Goal: Task Accomplishment & Management: Manage account settings

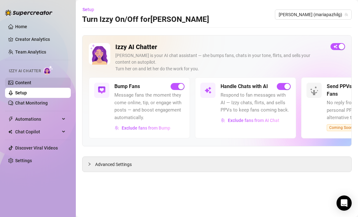
click at [31, 83] on link "Content" at bounding box center [23, 82] width 16 height 5
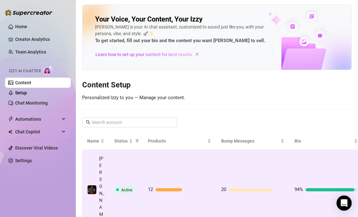
scroll to position [0, 24]
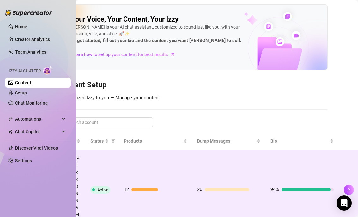
click at [240, 171] on td "20" at bounding box center [228, 190] width 73 height 80
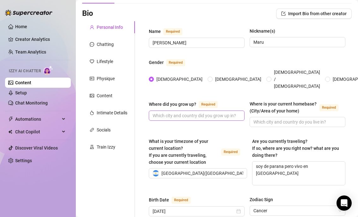
scroll to position [25, 0]
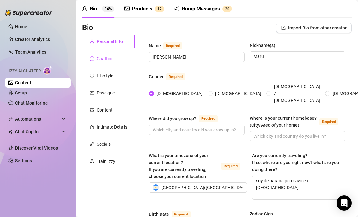
click at [111, 57] on div "Chatting" at bounding box center [105, 58] width 17 height 7
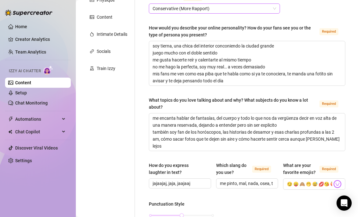
scroll to position [44, 0]
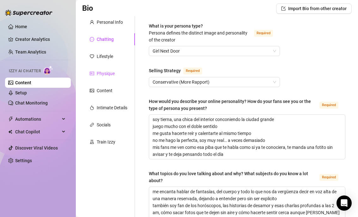
click at [110, 73] on div "Physique" at bounding box center [106, 73] width 18 height 7
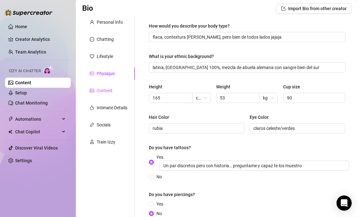
click at [110, 90] on div "Content" at bounding box center [105, 90] width 16 height 7
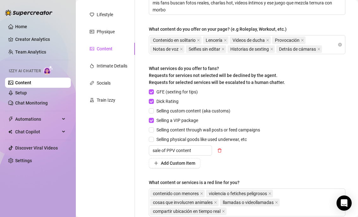
scroll to position [73, 0]
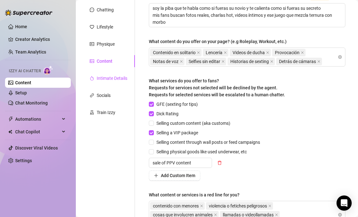
click at [124, 78] on div "Intimate Details" at bounding box center [112, 78] width 31 height 7
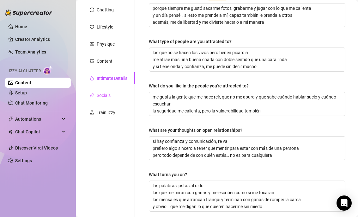
click at [108, 99] on div "Socials" at bounding box center [108, 95] width 53 height 12
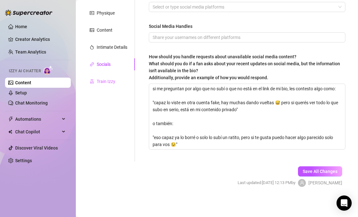
scroll to position [0, 0]
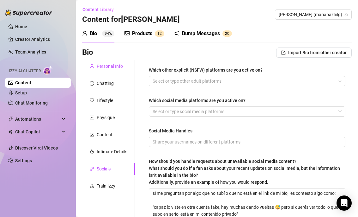
click at [119, 67] on div "Personal Info" at bounding box center [110, 66] width 26 height 7
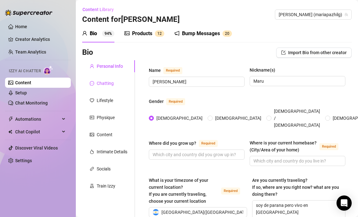
click at [113, 82] on div "Chatting" at bounding box center [105, 83] width 17 height 7
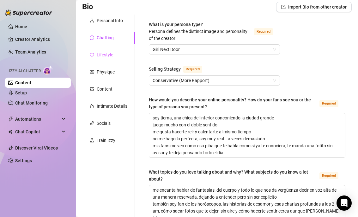
scroll to position [26, 0]
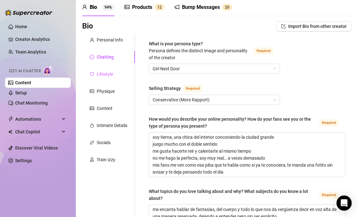
click at [115, 75] on div "Lifestyle" at bounding box center [108, 74] width 53 height 12
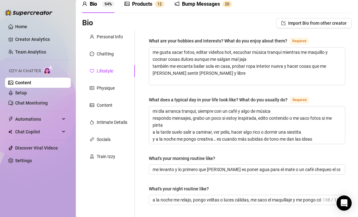
scroll to position [0, 0]
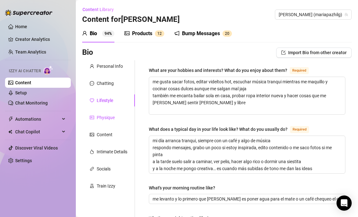
click at [111, 119] on div "Physique" at bounding box center [106, 117] width 18 height 7
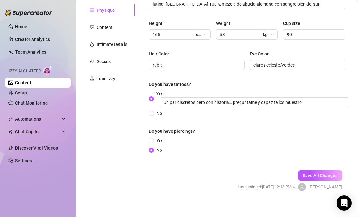
scroll to position [111, 0]
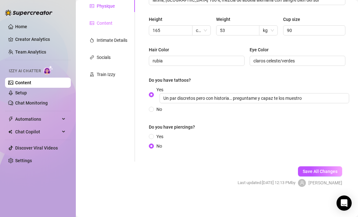
click at [118, 26] on div "Content" at bounding box center [108, 23] width 53 height 12
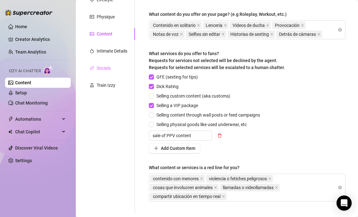
scroll to position [97, 0]
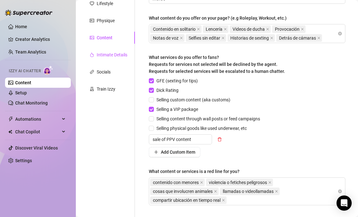
click at [120, 54] on div "Intimate Details" at bounding box center [112, 54] width 31 height 7
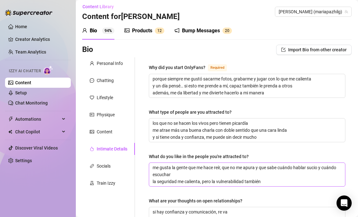
scroll to position [0, 0]
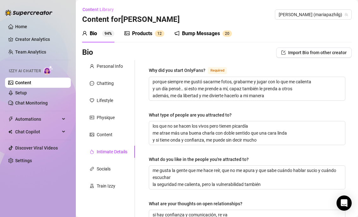
click at [140, 33] on div "Products" at bounding box center [142, 34] width 20 height 8
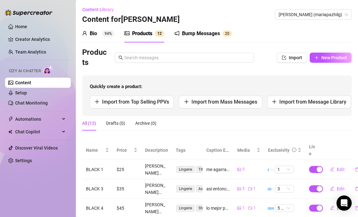
click at [193, 30] on div "Bump Messages" at bounding box center [201, 34] width 38 height 8
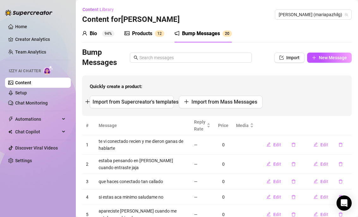
click at [100, 34] on div "Bio 94%" at bounding box center [98, 34] width 32 height 8
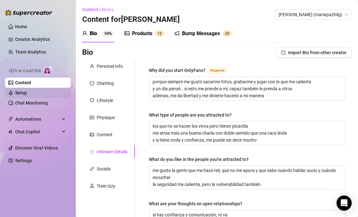
click at [27, 93] on link "Setup" at bounding box center [21, 92] width 12 height 5
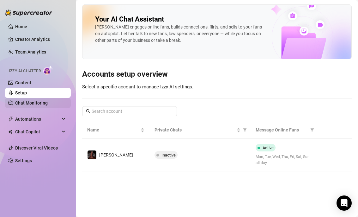
click at [48, 100] on link "Chat Monitoring" at bounding box center [31, 102] width 33 height 5
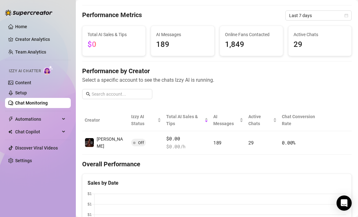
scroll to position [20, 0]
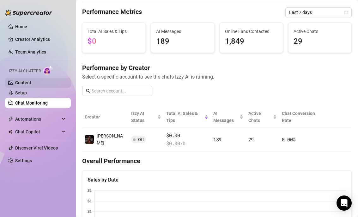
click at [31, 80] on link "Content" at bounding box center [23, 82] width 16 height 5
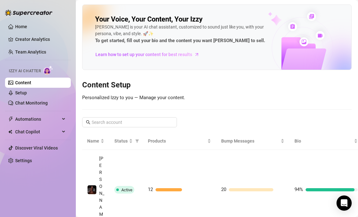
click at [31, 83] on link "Content" at bounding box center [23, 82] width 16 height 5
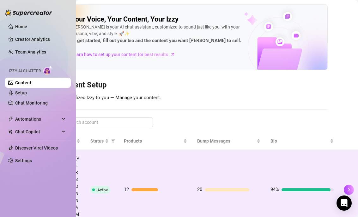
click at [321, 188] on div at bounding box center [306, 189] width 49 height 3
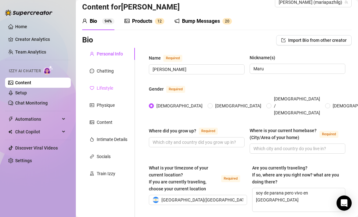
scroll to position [10, 0]
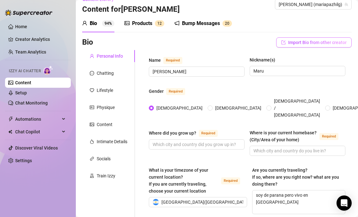
click at [279, 39] on button "Import Bio from other creator" at bounding box center [315, 42] width 76 height 10
click at [252, 12] on div "Content Library Content for [PERSON_NAME] [PERSON_NAME] (mariapazhilg)" at bounding box center [217, 4] width 270 height 20
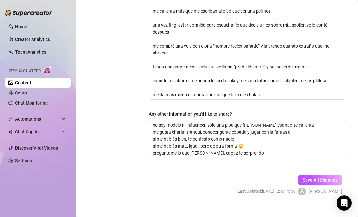
scroll to position [0, 0]
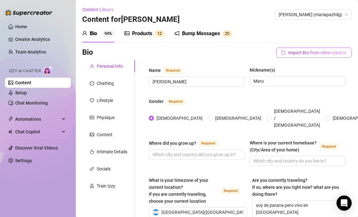
click at [331, 51] on span "Import Bio from other creator" at bounding box center [318, 52] width 59 height 5
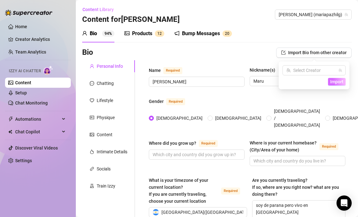
click at [338, 83] on span "Import" at bounding box center [337, 81] width 13 height 5
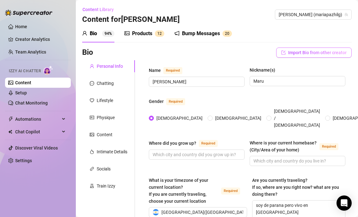
click at [318, 50] on span "Import Bio from other creator" at bounding box center [318, 52] width 59 height 5
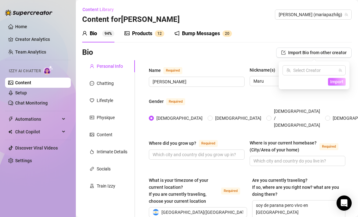
click at [340, 83] on span "Import" at bounding box center [337, 81] width 13 height 5
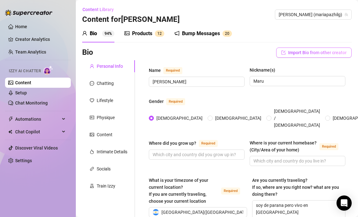
click at [324, 51] on span "Import Bio from other creator" at bounding box center [318, 52] width 59 height 5
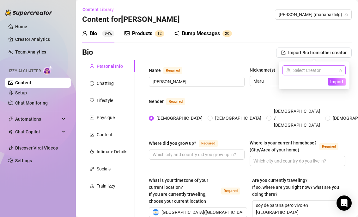
click at [308, 67] on input "search" at bounding box center [312, 69] width 50 height 9
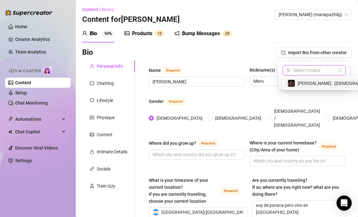
click at [334, 84] on span "( [DEMOGRAPHIC_DATA] )" at bounding box center [358, 83] width 49 height 7
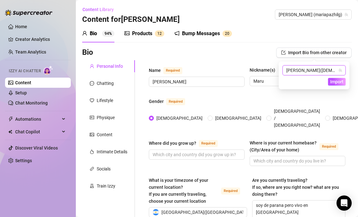
click at [265, 26] on div "Bio 94% Products 1 2 Bump Messages 2 0" at bounding box center [217, 34] width 270 height 18
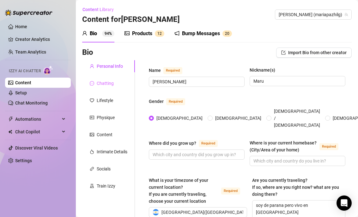
click at [118, 85] on div "Chatting" at bounding box center [108, 83] width 53 height 12
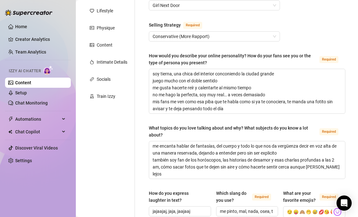
scroll to position [84, 0]
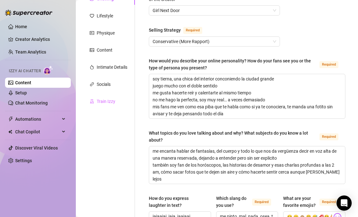
click at [122, 98] on div "Train Izzy" at bounding box center [108, 101] width 53 height 12
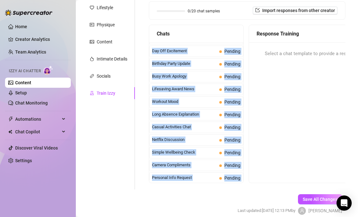
scroll to position [568, 0]
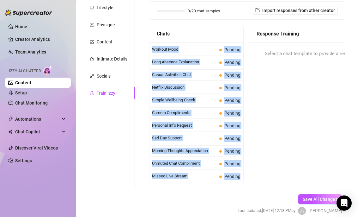
drag, startPoint x: 150, startPoint y: 43, endPoint x: 226, endPoint y: 190, distance: 165.1
click at [226, 190] on form "Personal Info Chatting Lifestyle Physique Content Intimate Details Socials Trai…" at bounding box center [217, 96] width 270 height 258
copy div "Last Money Nipples Inquiry Pending Waiting For Payday Pending Not Pushy Future …"
